Goal: Task Accomplishment & Management: Manage account settings

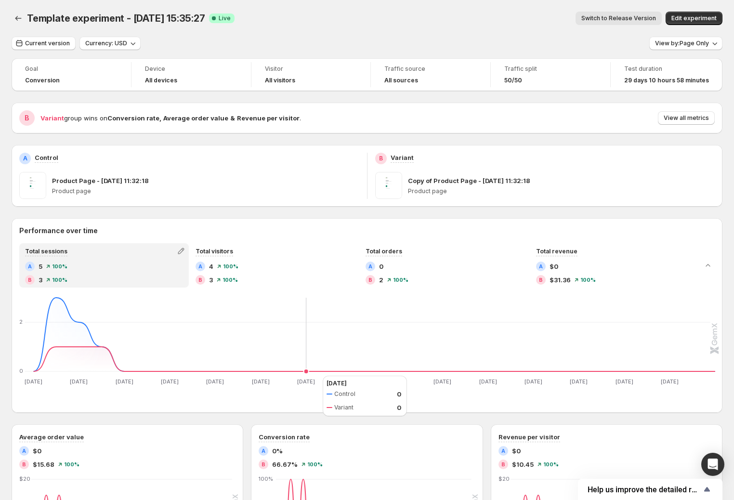
click at [313, 376] on icon "Sep 2 Sep 2 Sep 4 Sep 4 Sep 6 Sep 6 Sep 8 Sep 8 Sep 10 Sep 10 Sep 12 Sep 12 Sep…" at bounding box center [367, 340] width 695 height 91
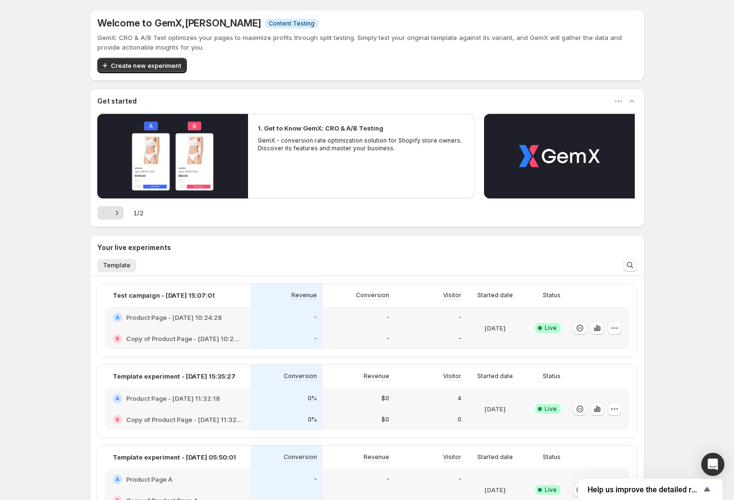
scroll to position [13, 0]
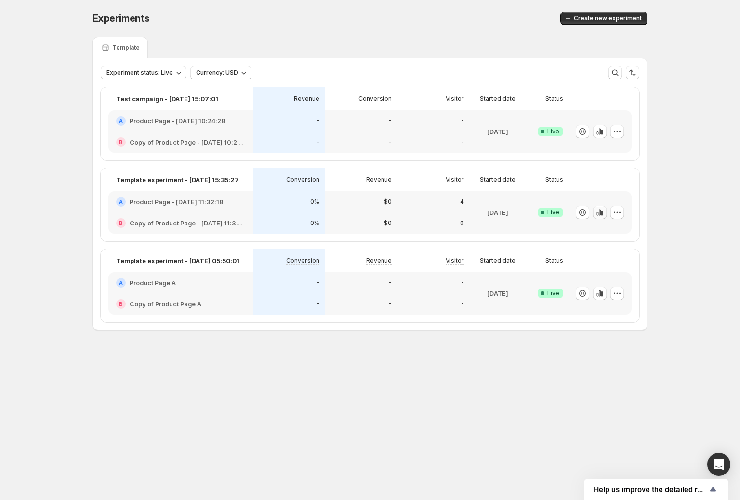
click at [605, 210] on icon "button" at bounding box center [600, 213] width 10 height 10
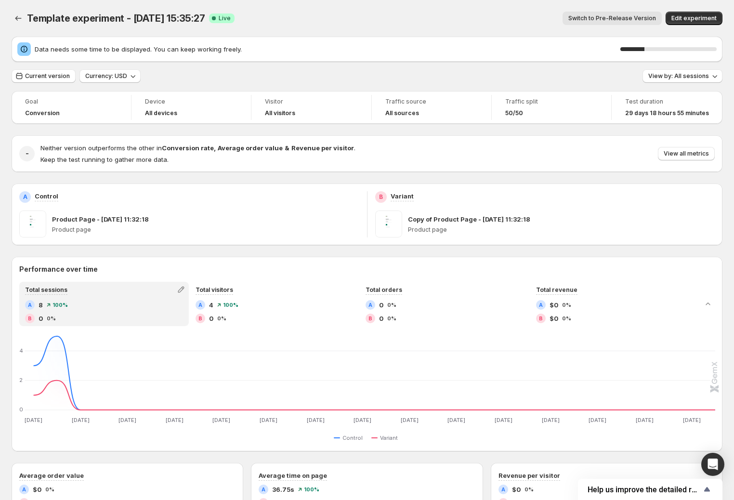
click at [613, 23] on button "Switch to Pre-Release Version" at bounding box center [612, 18] width 99 height 13
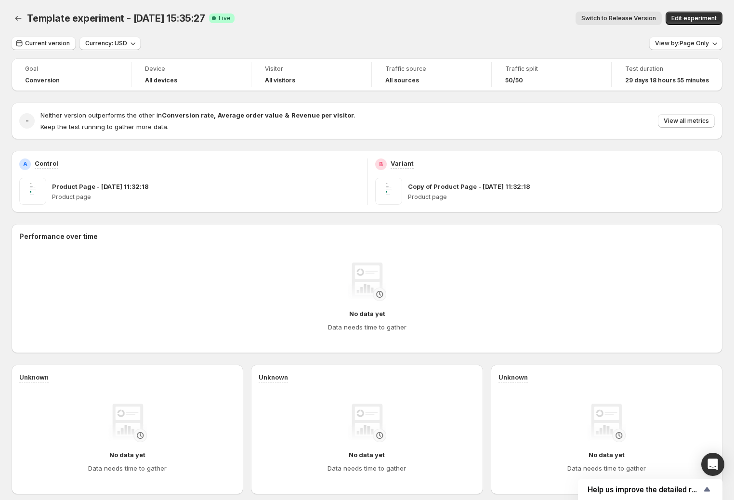
click at [613, 22] on span "Switch to Release Version" at bounding box center [619, 18] width 75 height 8
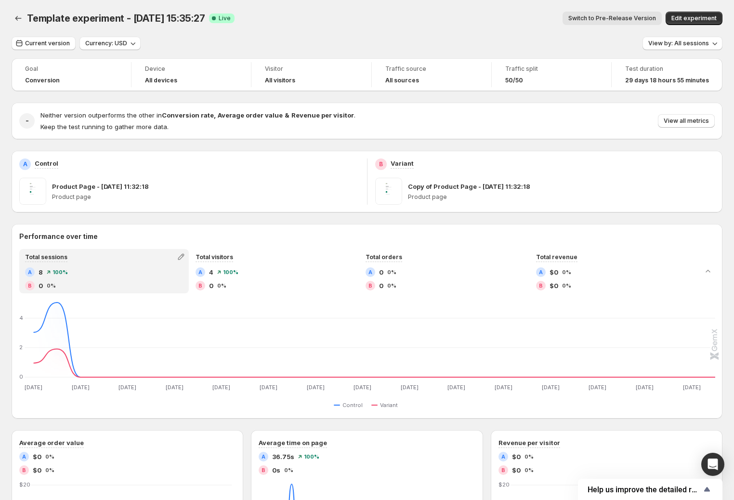
click at [613, 22] on span "Switch to Pre-Release Version" at bounding box center [613, 18] width 88 height 8
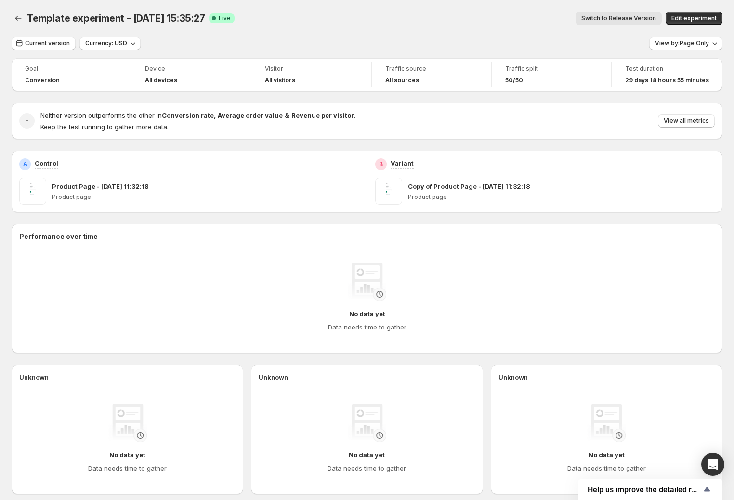
click at [613, 22] on span "Switch to Release Version" at bounding box center [619, 18] width 75 height 8
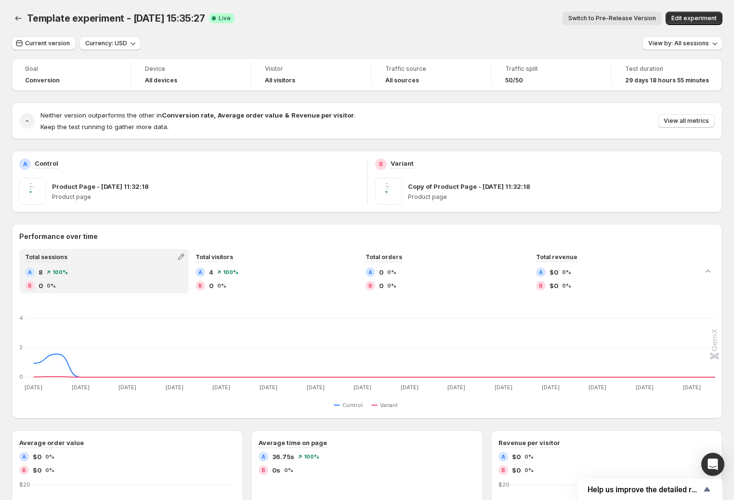
click at [613, 22] on span "Switch to Pre-Release Version" at bounding box center [613, 18] width 88 height 8
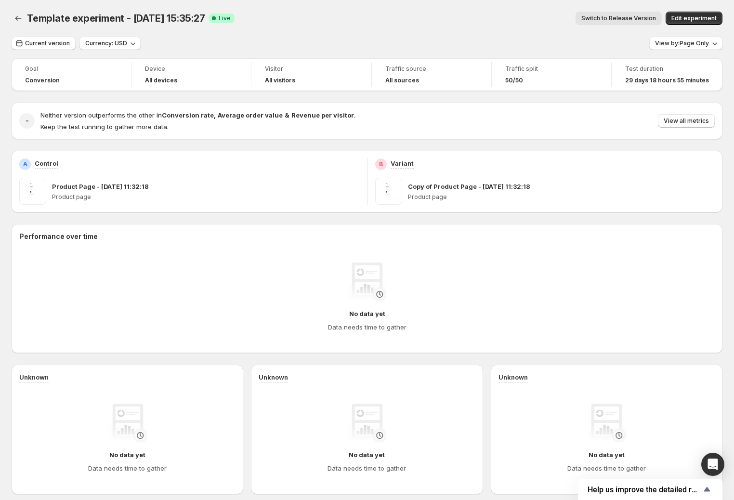
click at [613, 22] on span "Switch to Release Version" at bounding box center [619, 18] width 75 height 8
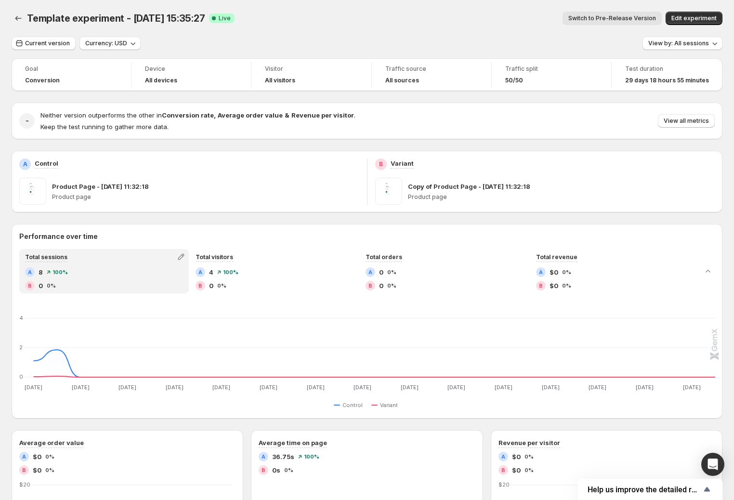
click at [613, 22] on span "Switch to Pre-Release Version" at bounding box center [613, 18] width 88 height 8
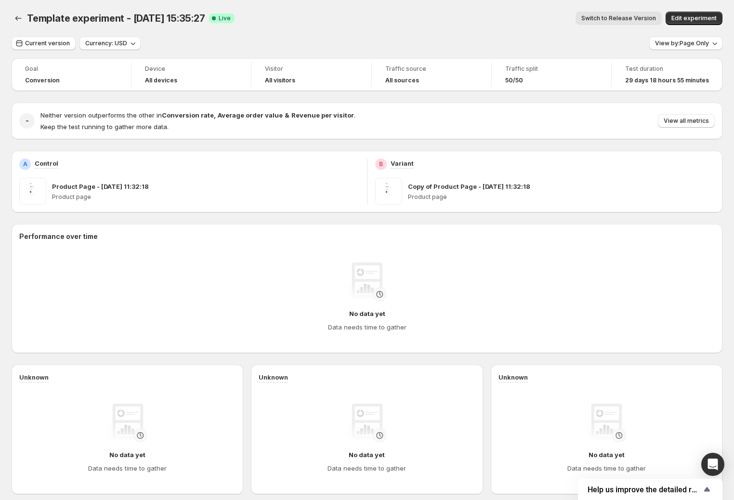
click at [611, 21] on span "Switch to Release Version" at bounding box center [619, 18] width 75 height 8
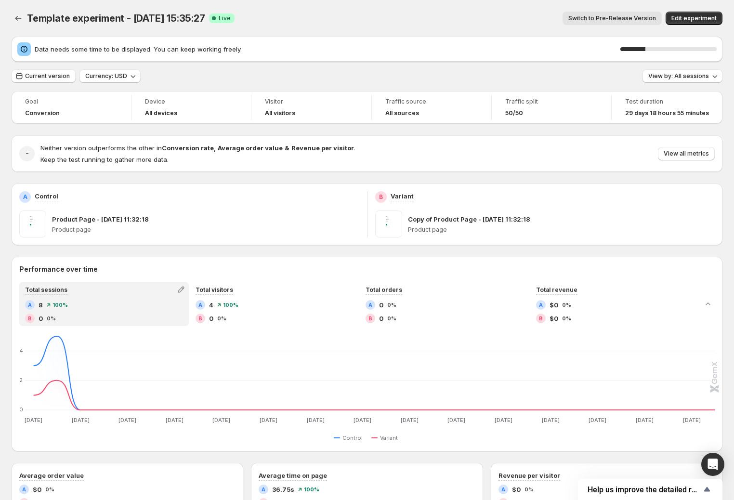
click at [604, 14] on button "Switch to Pre-Release Version" at bounding box center [612, 18] width 99 height 13
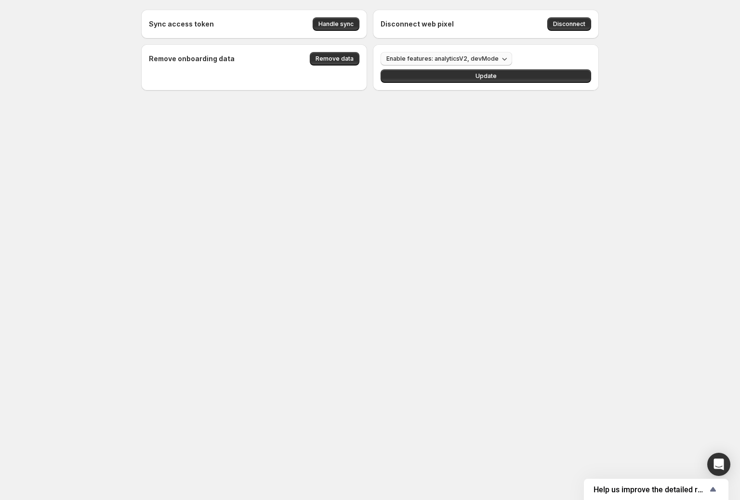
click at [422, 60] on span "Enable features: analyticsV2, devMode" at bounding box center [442, 59] width 112 height 8
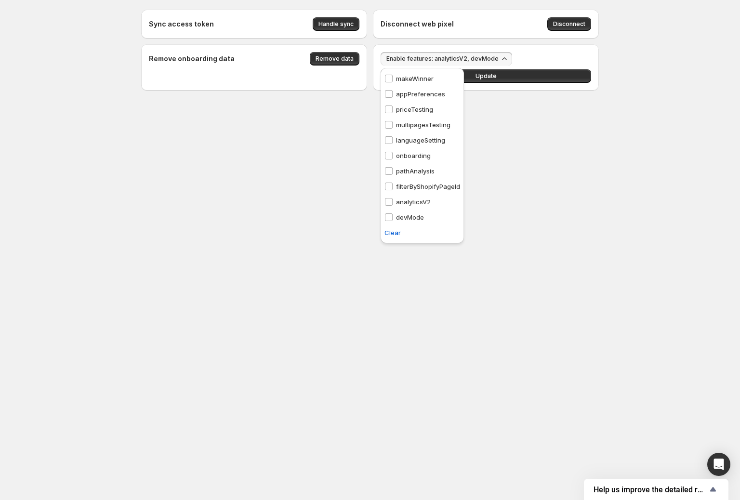
click at [410, 203] on p "analyticsV2" at bounding box center [413, 202] width 35 height 10
click at [481, 79] on span "Update" at bounding box center [486, 76] width 21 height 8
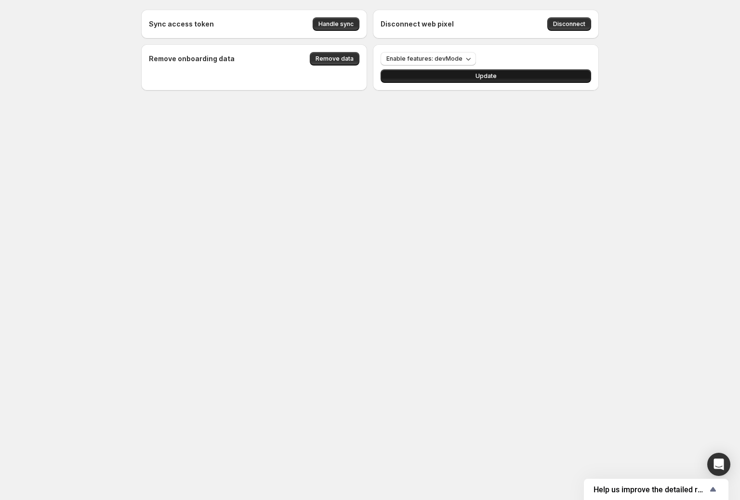
click at [479, 74] on span "Update" at bounding box center [486, 76] width 21 height 8
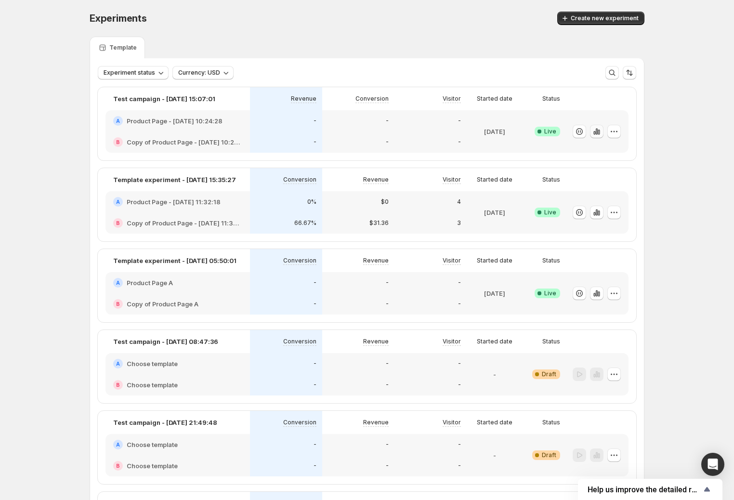
click at [598, 129] on icon "button" at bounding box center [597, 131] width 2 height 6
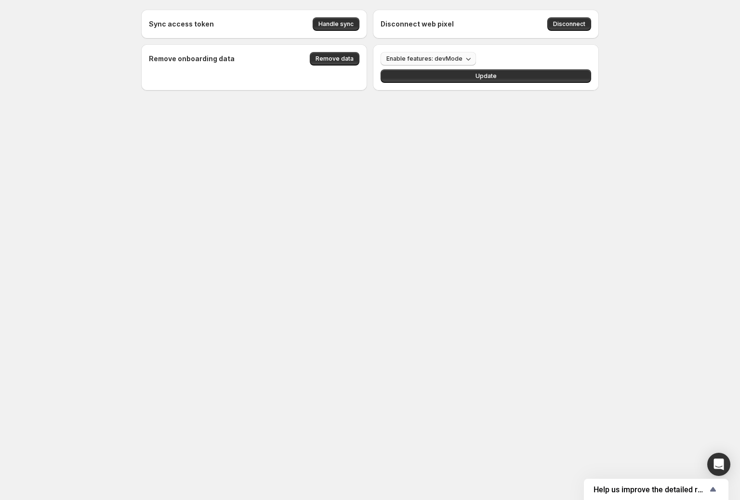
click at [415, 64] on button "Enable features: devMode" at bounding box center [428, 58] width 95 height 13
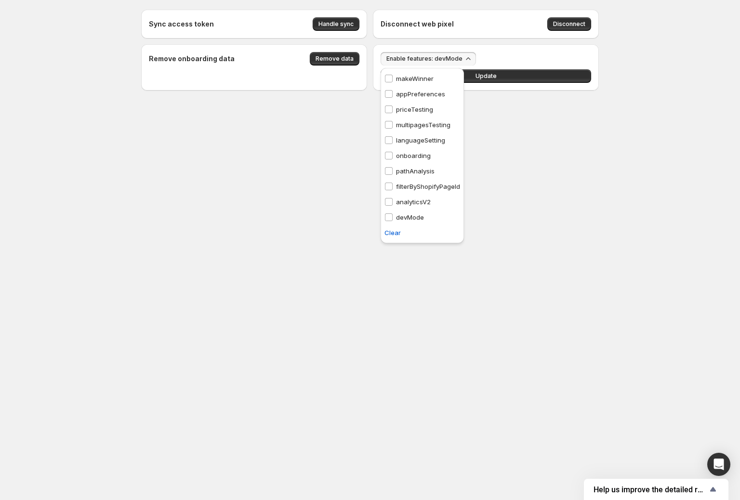
click at [219, 199] on body "Sync access token Handle sync Disconnect web pixel Disconnect Remove onboarding…" at bounding box center [370, 250] width 740 height 500
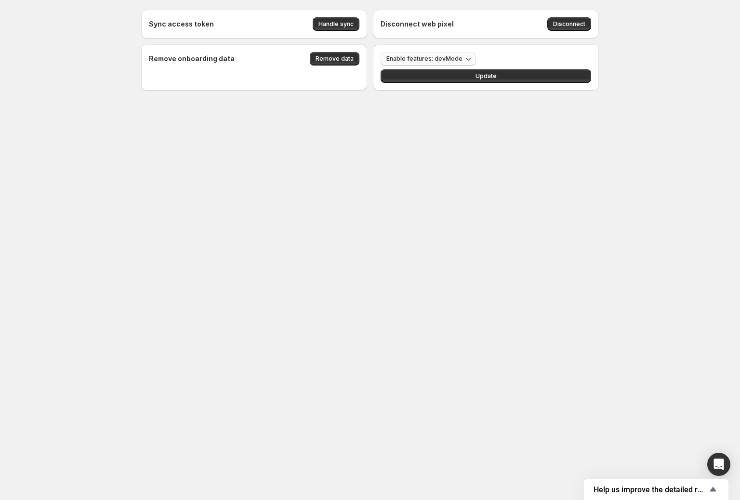
click at [435, 61] on span "Enable features: devMode" at bounding box center [424, 59] width 76 height 8
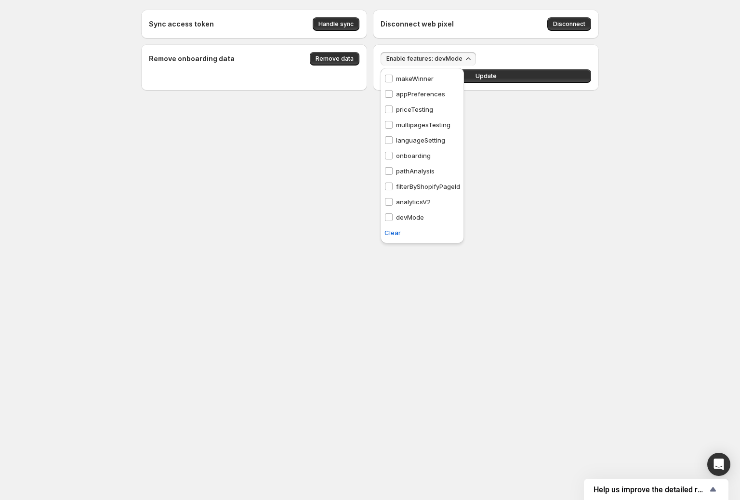
click at [418, 200] on p "analyticsV2" at bounding box center [413, 202] width 35 height 10
click at [494, 78] on span "Update" at bounding box center [486, 76] width 21 height 8
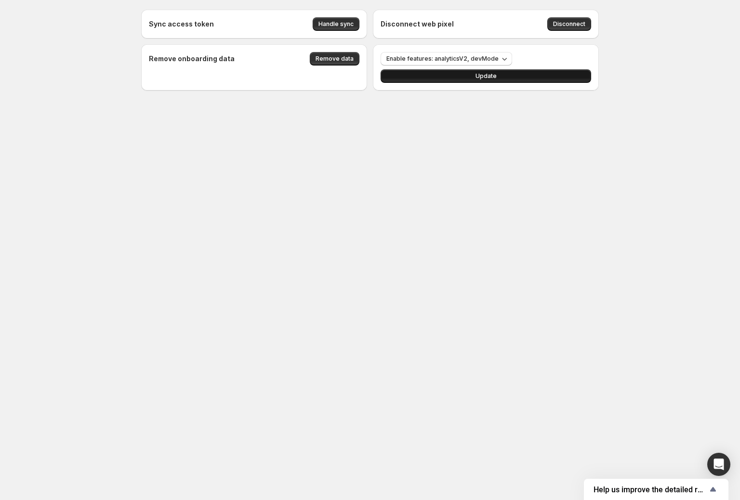
click at [494, 78] on span "Update" at bounding box center [486, 76] width 21 height 8
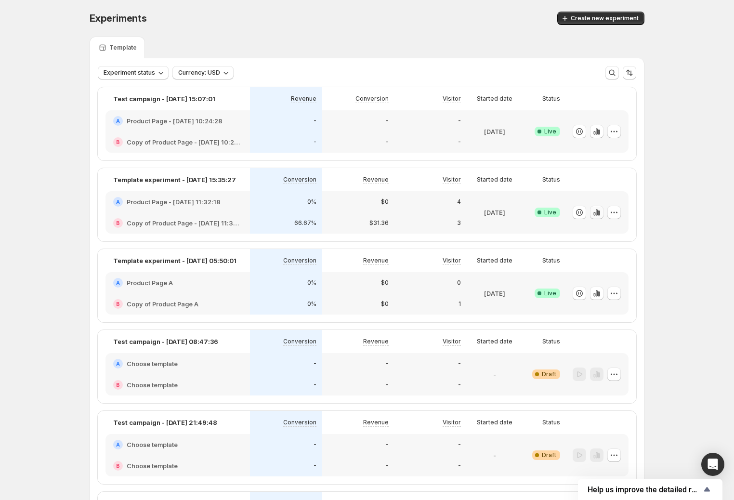
click at [600, 209] on icon "button" at bounding box center [597, 213] width 10 height 10
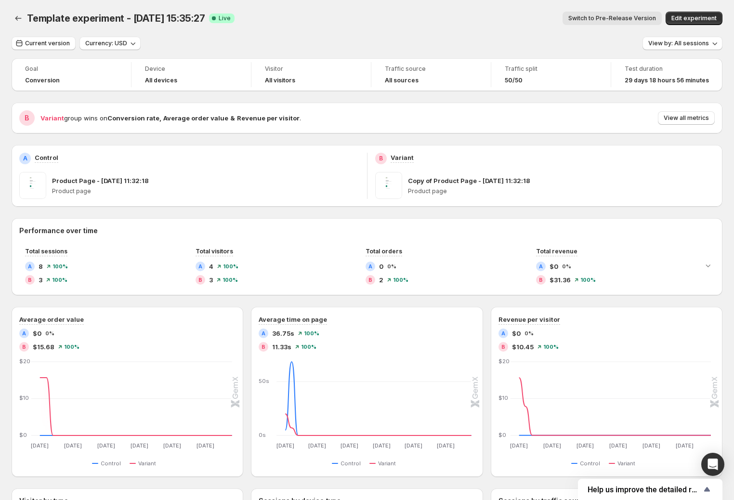
click at [621, 13] on button "Switch to Pre-Release Version" at bounding box center [612, 18] width 99 height 13
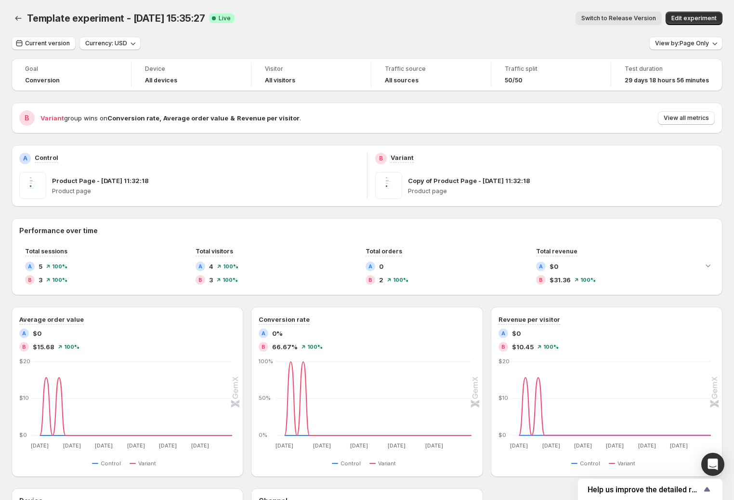
click at [177, 43] on div "Current version Currency: USD View by: Page Only" at bounding box center [367, 44] width 711 height 14
click at [52, 39] on button "Current version" at bounding box center [44, 43] width 64 height 13
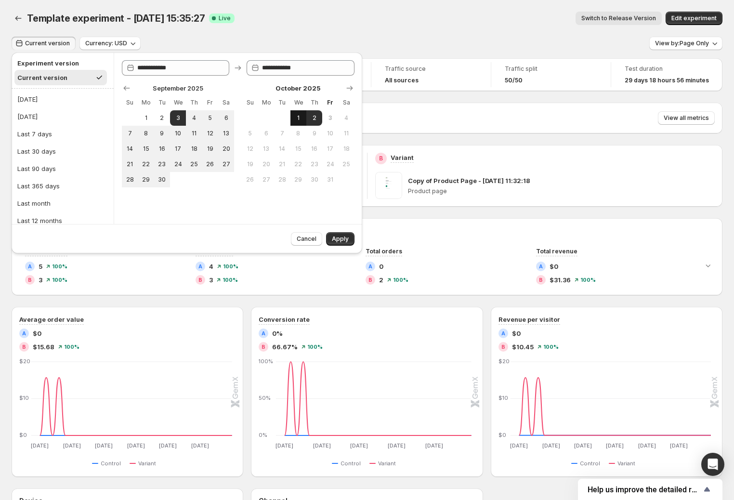
click at [301, 120] on span "1" at bounding box center [298, 118] width 8 height 8
type input "**********"
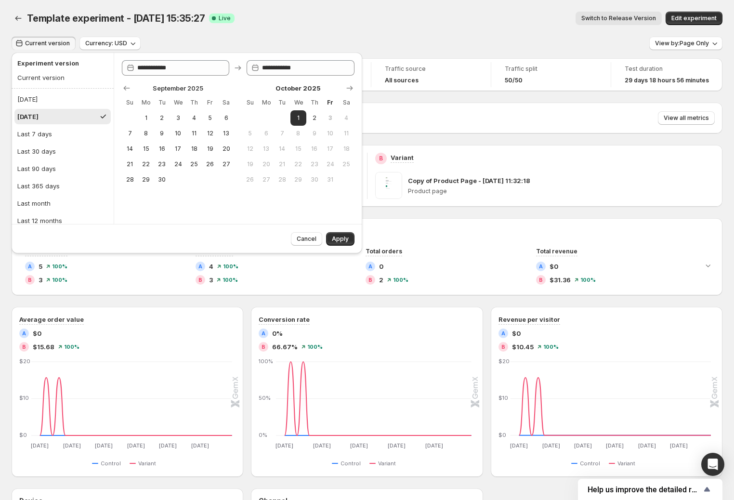
click at [293, 7] on div "Template experiment - Sep 3, 15:35:27. This page is ready Template experiment -…" at bounding box center [367, 18] width 711 height 37
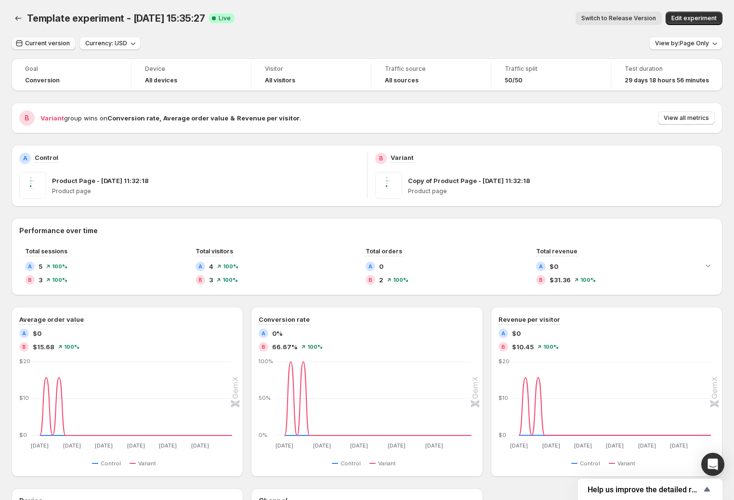
click at [66, 46] on span "Current version" at bounding box center [47, 44] width 45 height 8
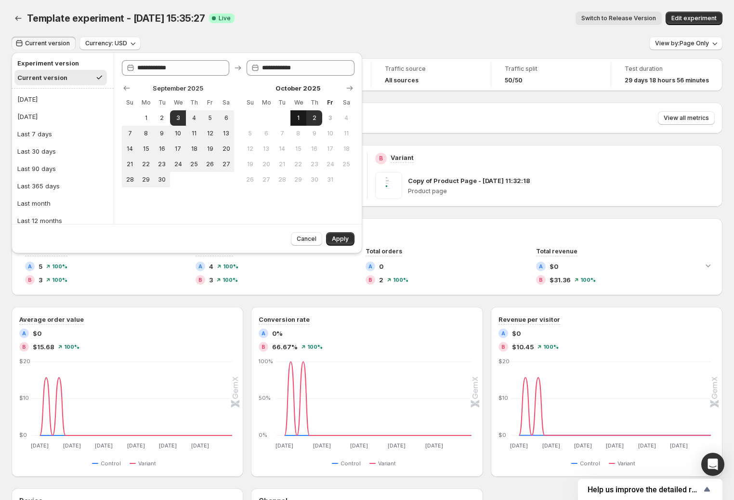
click at [301, 118] on span "1" at bounding box center [298, 118] width 8 height 8
type input "**********"
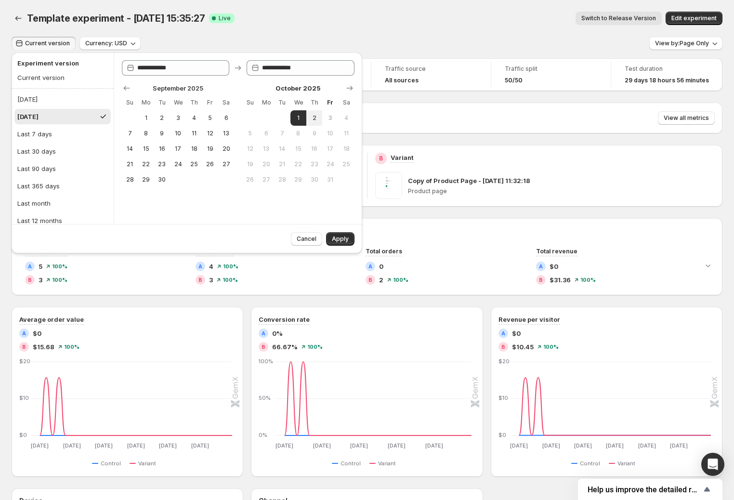
click at [348, 31] on div "Template experiment - Sep 3, 15:35:27. This page is ready Template experiment -…" at bounding box center [367, 18] width 711 height 37
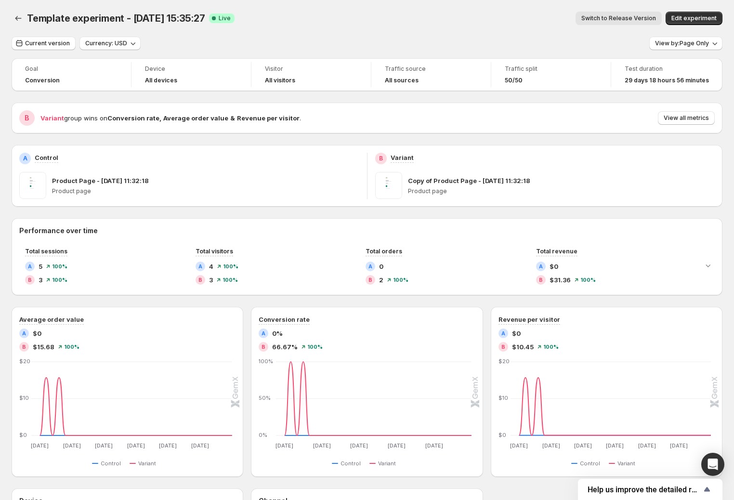
click at [608, 22] on span "Switch to Release Version" at bounding box center [619, 18] width 75 height 8
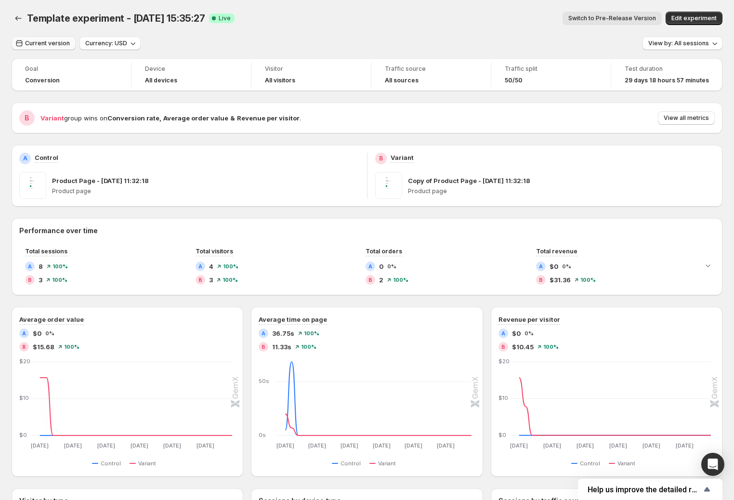
click at [49, 37] on button "Current version" at bounding box center [44, 43] width 64 height 13
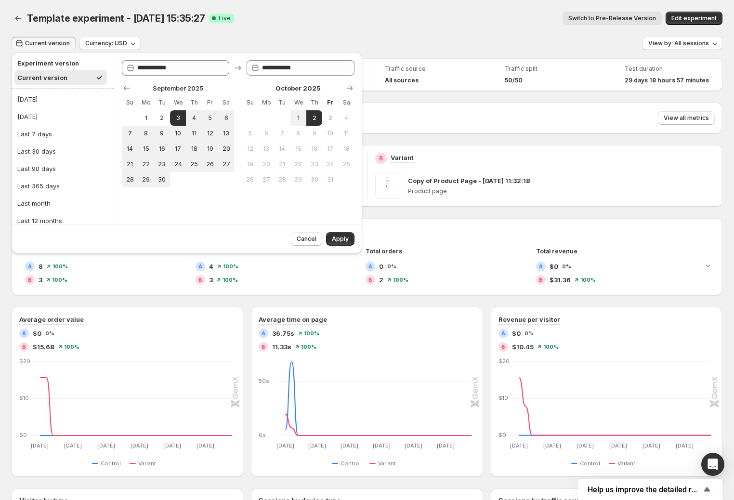
click at [605, 12] on button "Switch to Pre-Release Version" at bounding box center [612, 18] width 99 height 13
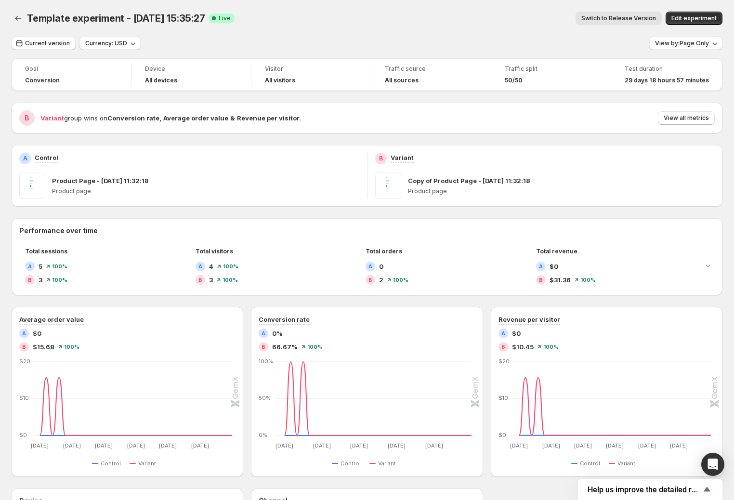
click at [213, 19] on icon at bounding box center [214, 18] width 4 height 4
click at [13, 16] on icon "Back" at bounding box center [18, 18] width 10 height 10
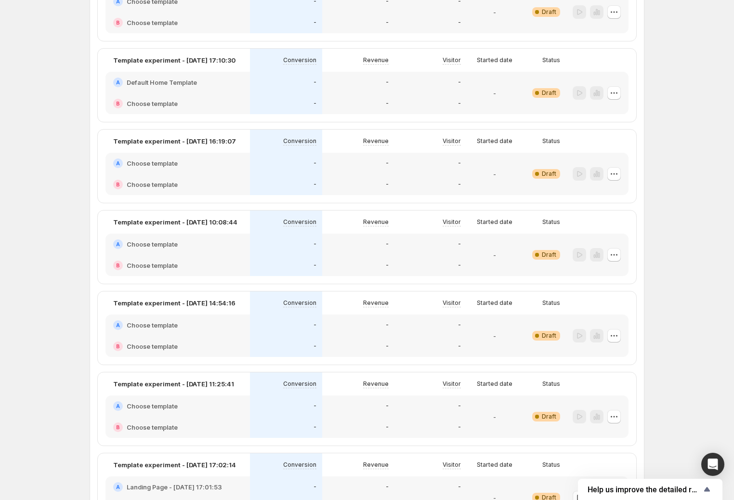
scroll to position [1279, 0]
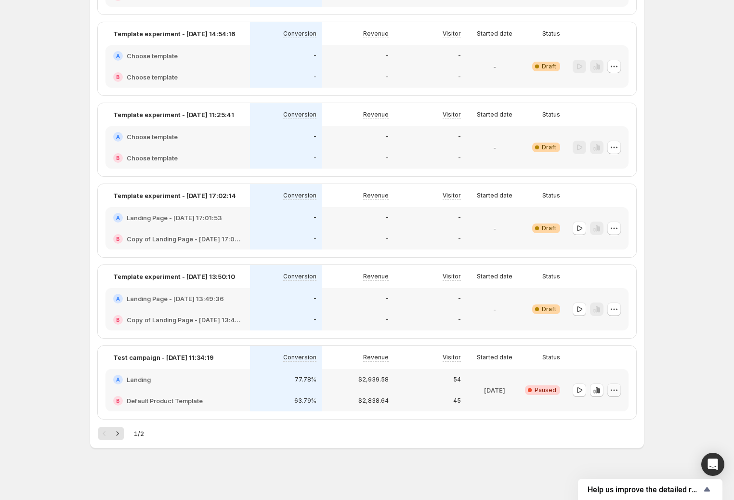
click at [614, 387] on icon "button" at bounding box center [615, 391] width 10 height 10
click at [614, 441] on span "End experiment" at bounding box center [613, 443] width 47 height 8
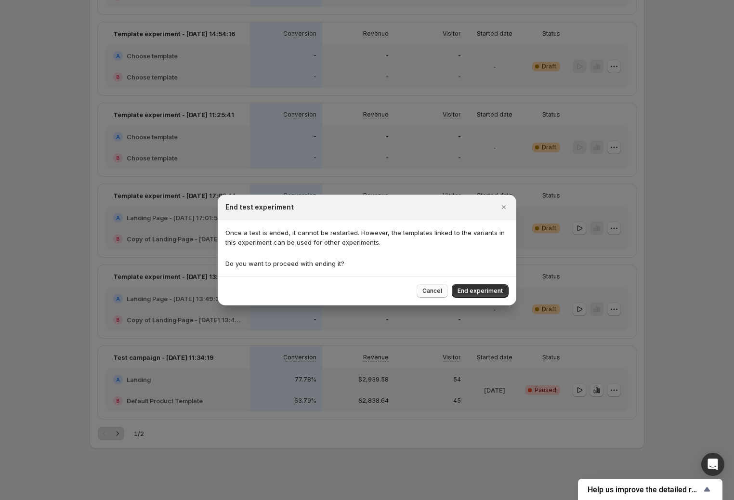
click at [430, 293] on span "Cancel" at bounding box center [433, 291] width 20 height 8
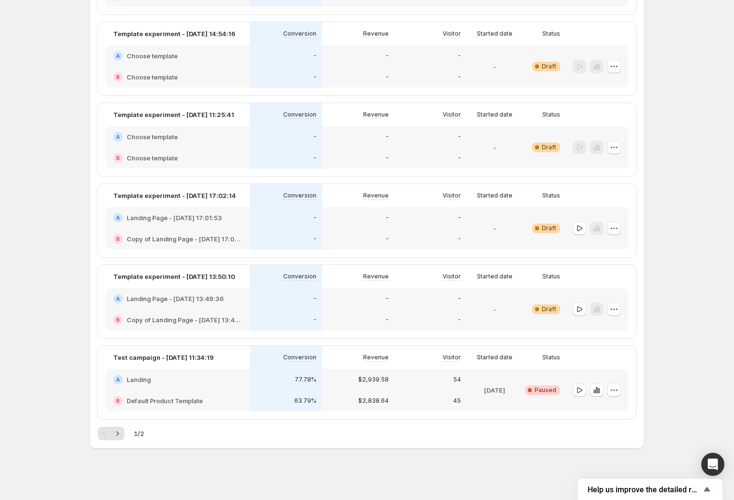
click at [597, 387] on icon "button" at bounding box center [597, 391] width 10 height 10
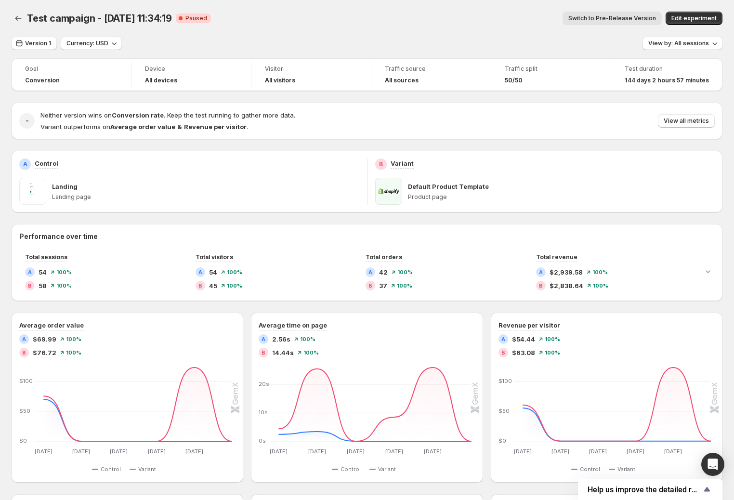
click at [605, 16] on span "Switch to Pre-Release Version" at bounding box center [613, 18] width 88 height 8
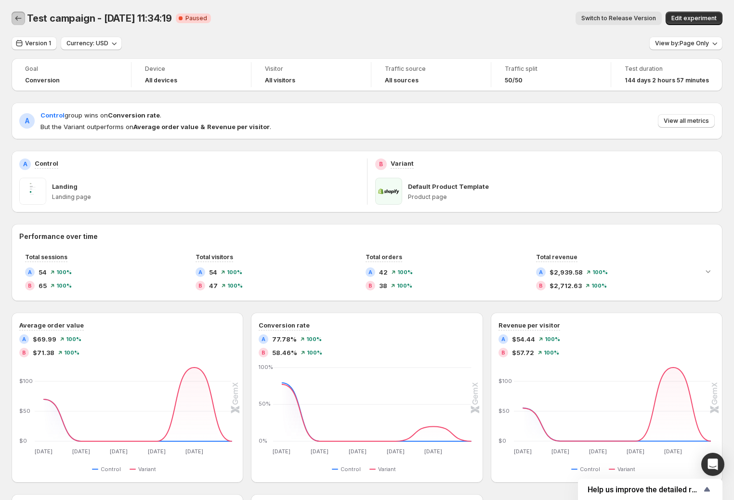
drag, startPoint x: 15, startPoint y: 12, endPoint x: 23, endPoint y: 15, distance: 8.2
click at [15, 13] on button "Back" at bounding box center [18, 18] width 13 height 13
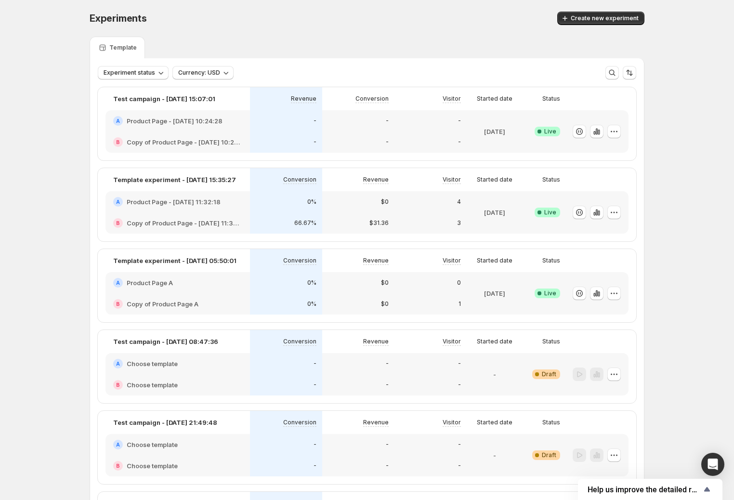
click at [136, 64] on div "Experiment status Currency: USD More views More views Create new view" at bounding box center [367, 68] width 554 height 21
click at [152, 75] on span "Experiment status" at bounding box center [130, 73] width 52 height 8
click at [126, 134] on p "Ended" at bounding box center [125, 139] width 19 height 10
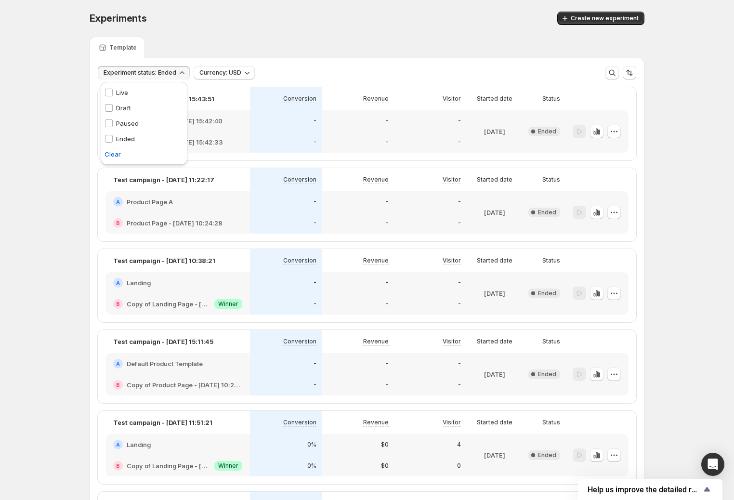
click at [315, 54] on div "Template" at bounding box center [367, 48] width 555 height 22
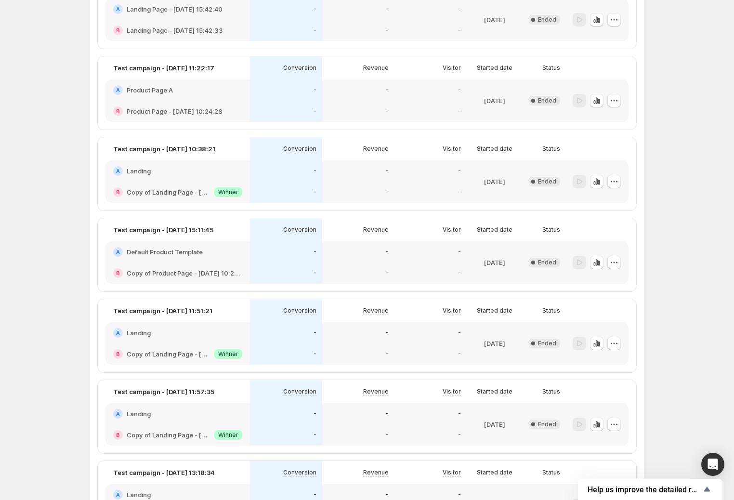
scroll to position [206, 0]
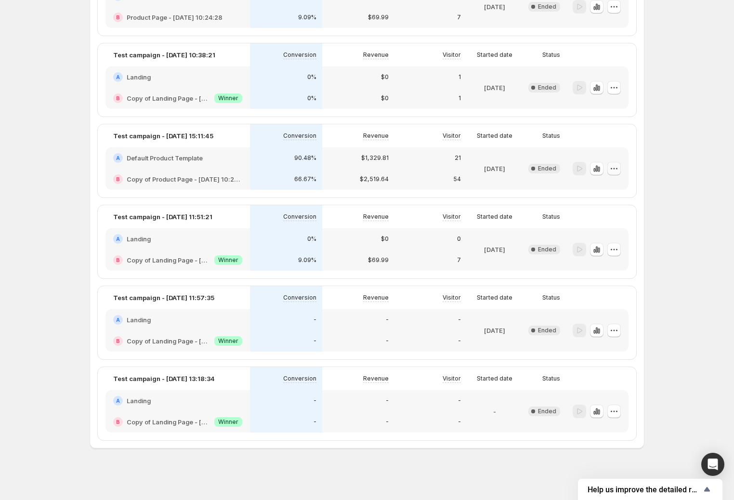
click at [619, 169] on icon "button" at bounding box center [615, 169] width 10 height 10
click at [586, 171] on div at bounding box center [579, 169] width 13 height 14
click at [599, 167] on icon "button" at bounding box center [597, 169] width 10 height 10
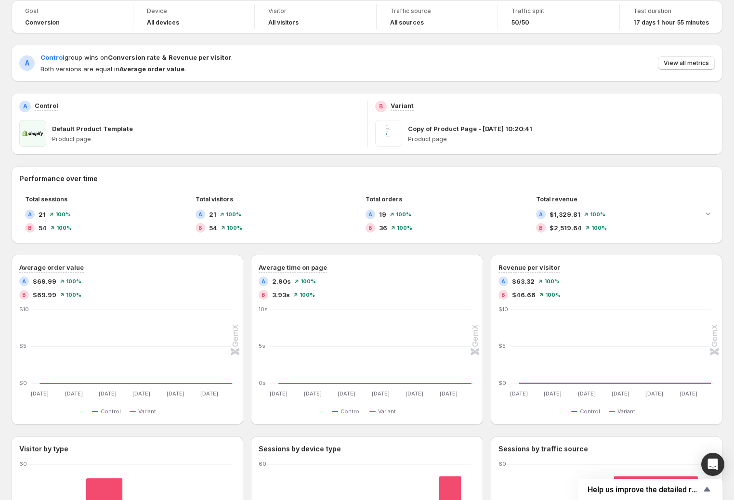
scroll to position [3, 0]
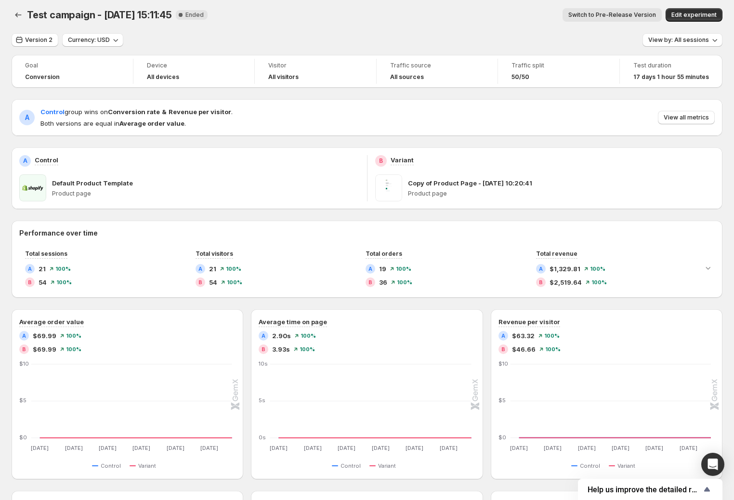
click at [625, 12] on span "Switch to Pre-Release Version" at bounding box center [613, 15] width 88 height 8
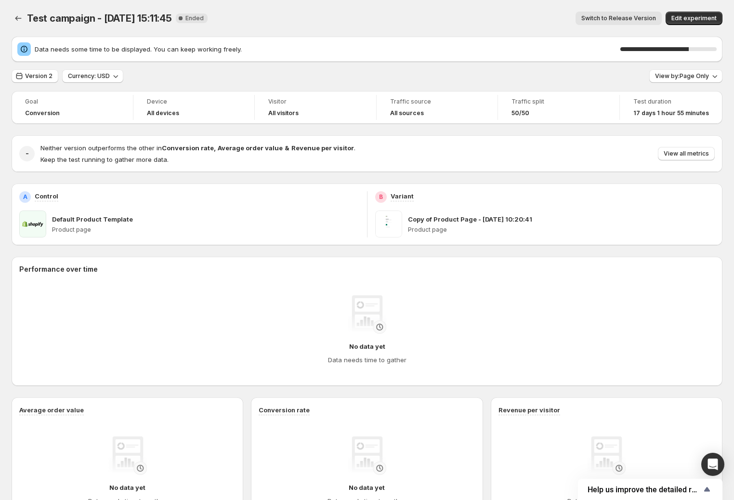
click at [291, 62] on div "Data needs some time to be displayed. You can keep working freely. 71 % Version…" at bounding box center [367, 353] width 711 height 632
click at [269, 62] on div "Data needs some time to be displayed. You can keep working freely. 74 % Version…" at bounding box center [367, 353] width 711 height 632
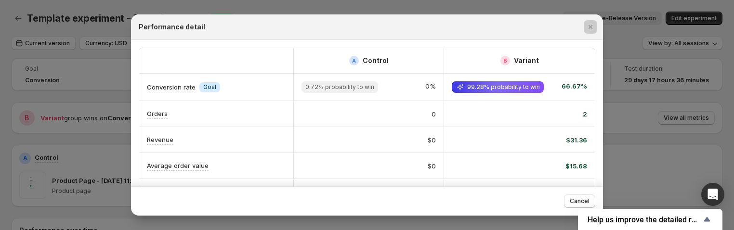
click at [631, 135] on div at bounding box center [367, 115] width 734 height 230
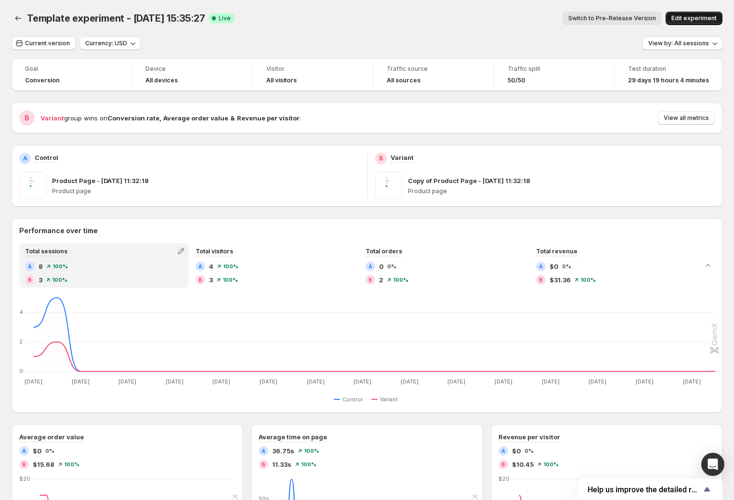
click at [690, 14] on span "Edit experiment" at bounding box center [694, 18] width 45 height 8
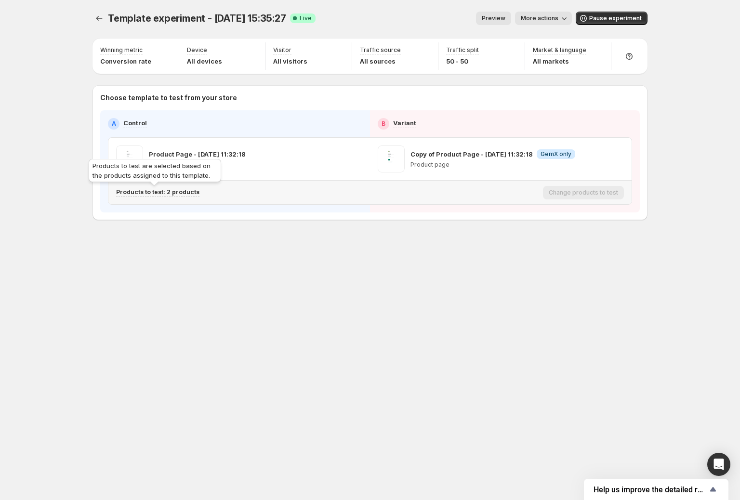
click at [181, 188] on p "Products to test: 2 products" at bounding box center [157, 192] width 83 height 8
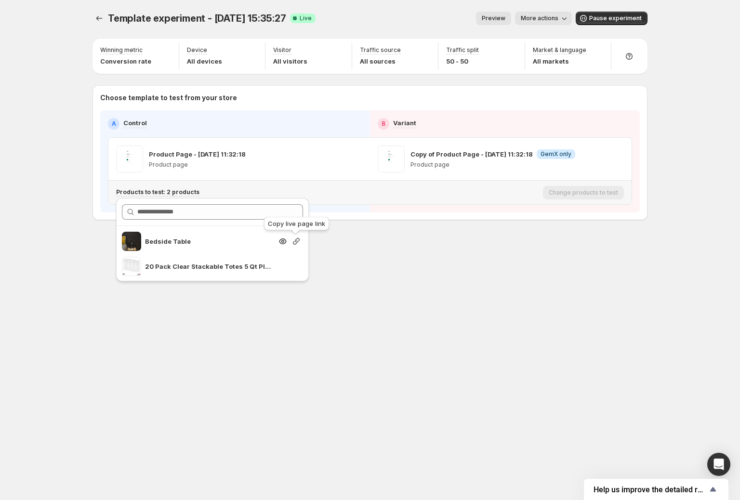
click at [295, 241] on icon "button" at bounding box center [297, 242] width 10 height 10
click at [13, 133] on div "Template experiment - [DATE] 15:35:27. This page is ready Template experiment -…" at bounding box center [370, 250] width 740 height 500
